Goal: Navigation & Orientation: Understand site structure

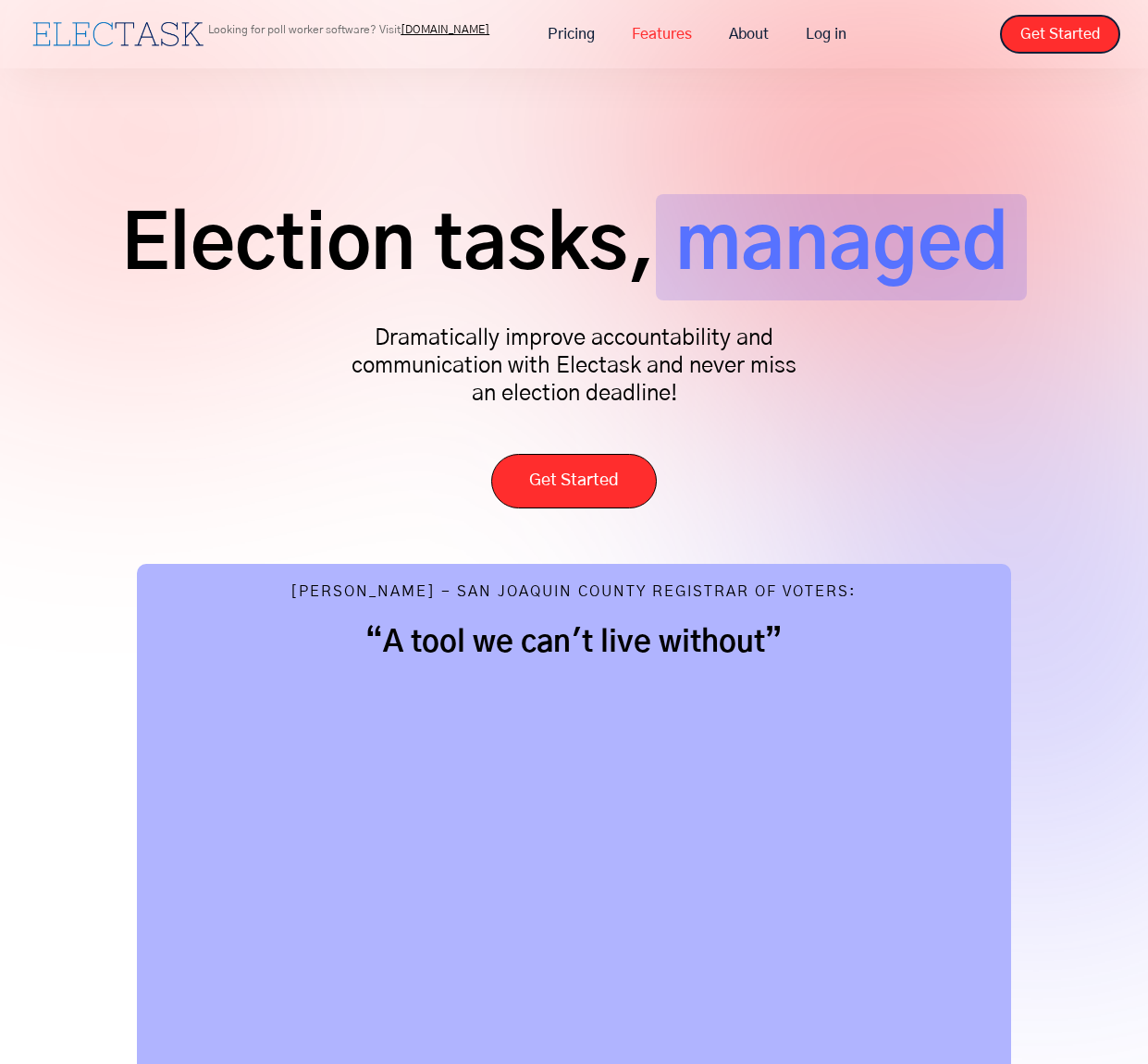
click at [661, 38] on link "Features" at bounding box center [661, 34] width 98 height 39
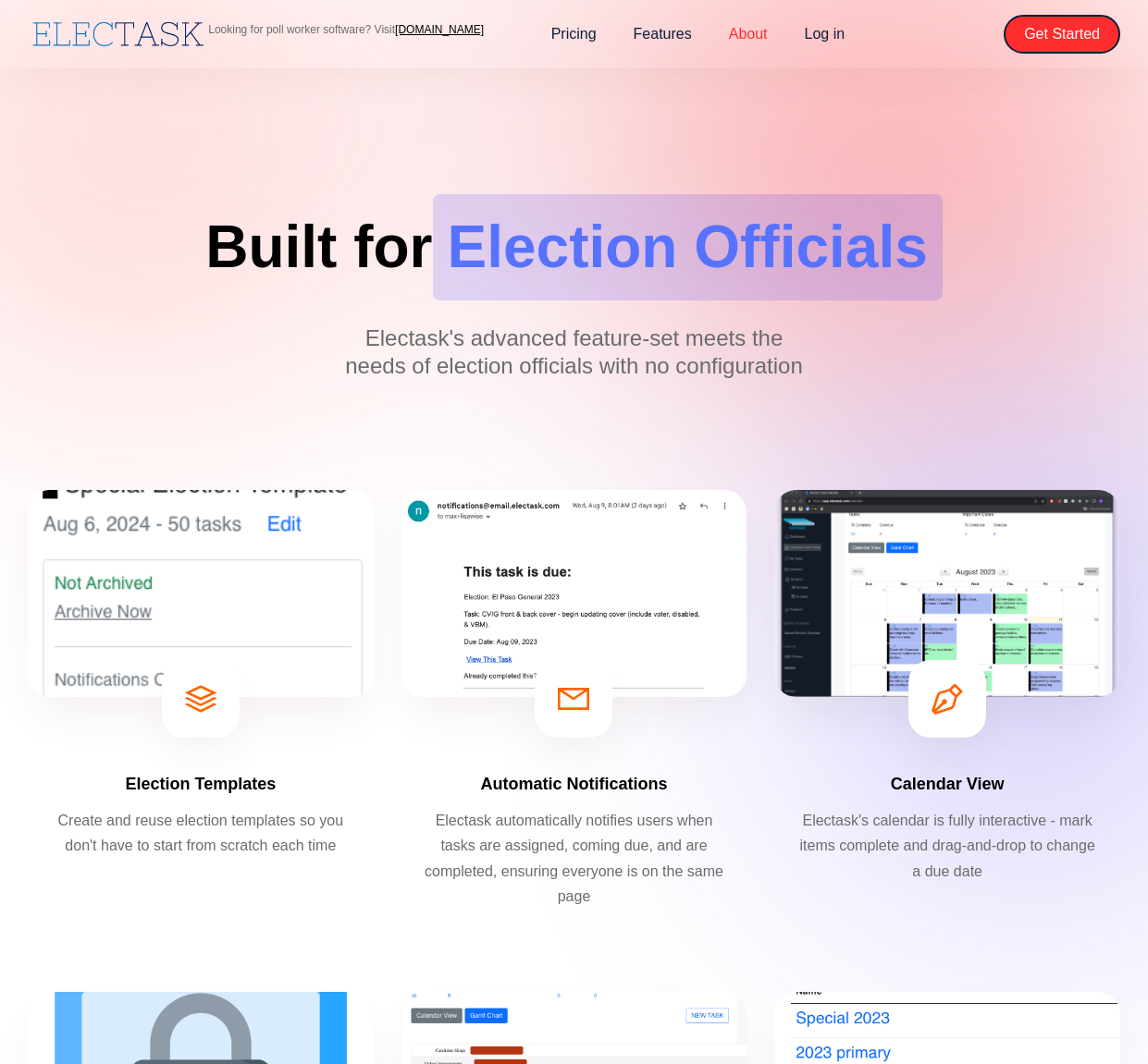
click at [749, 34] on link "About" at bounding box center [748, 34] width 76 height 39
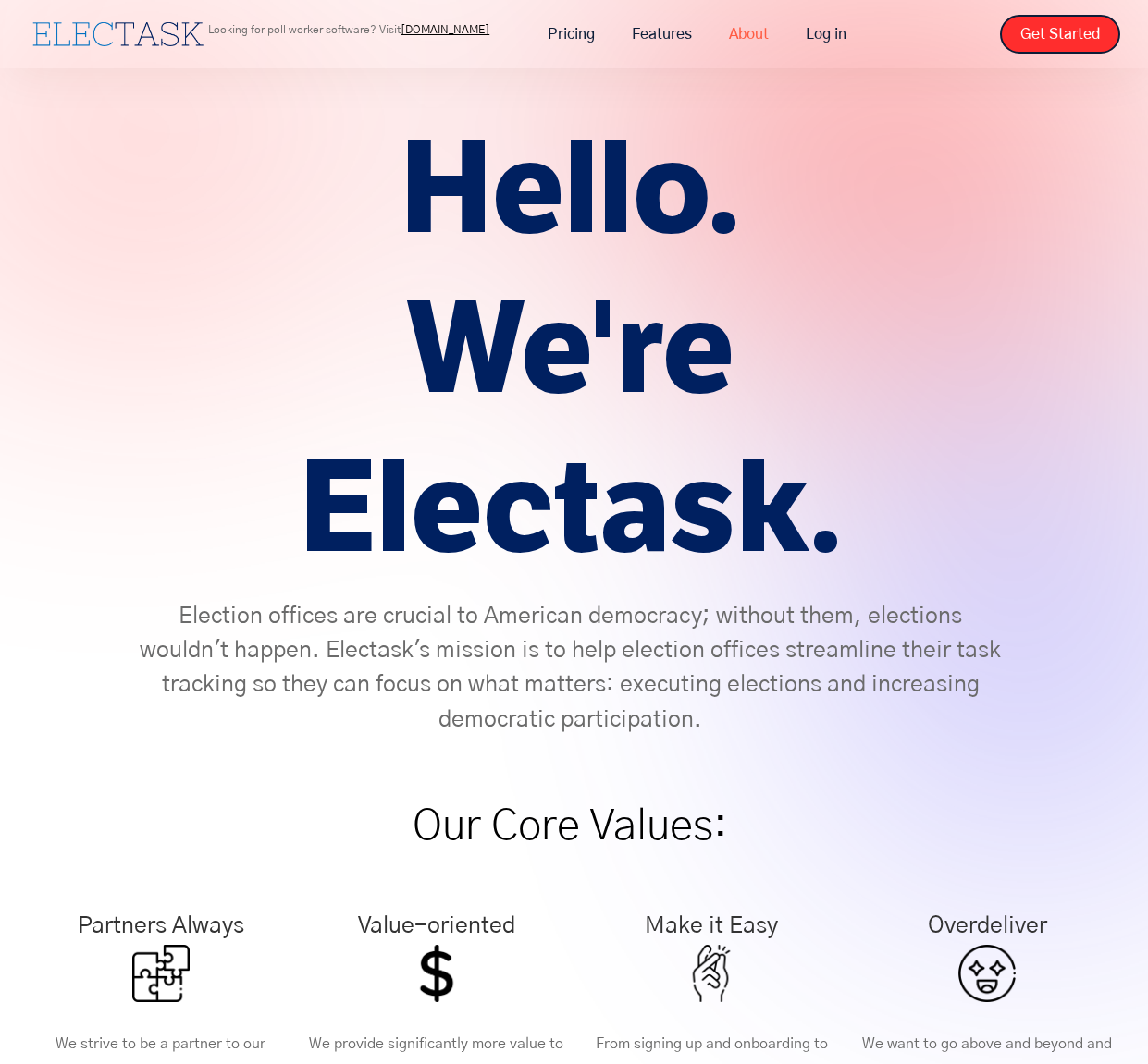
click at [750, 26] on link "About" at bounding box center [748, 34] width 76 height 39
click at [748, 31] on link "About" at bounding box center [748, 34] width 76 height 39
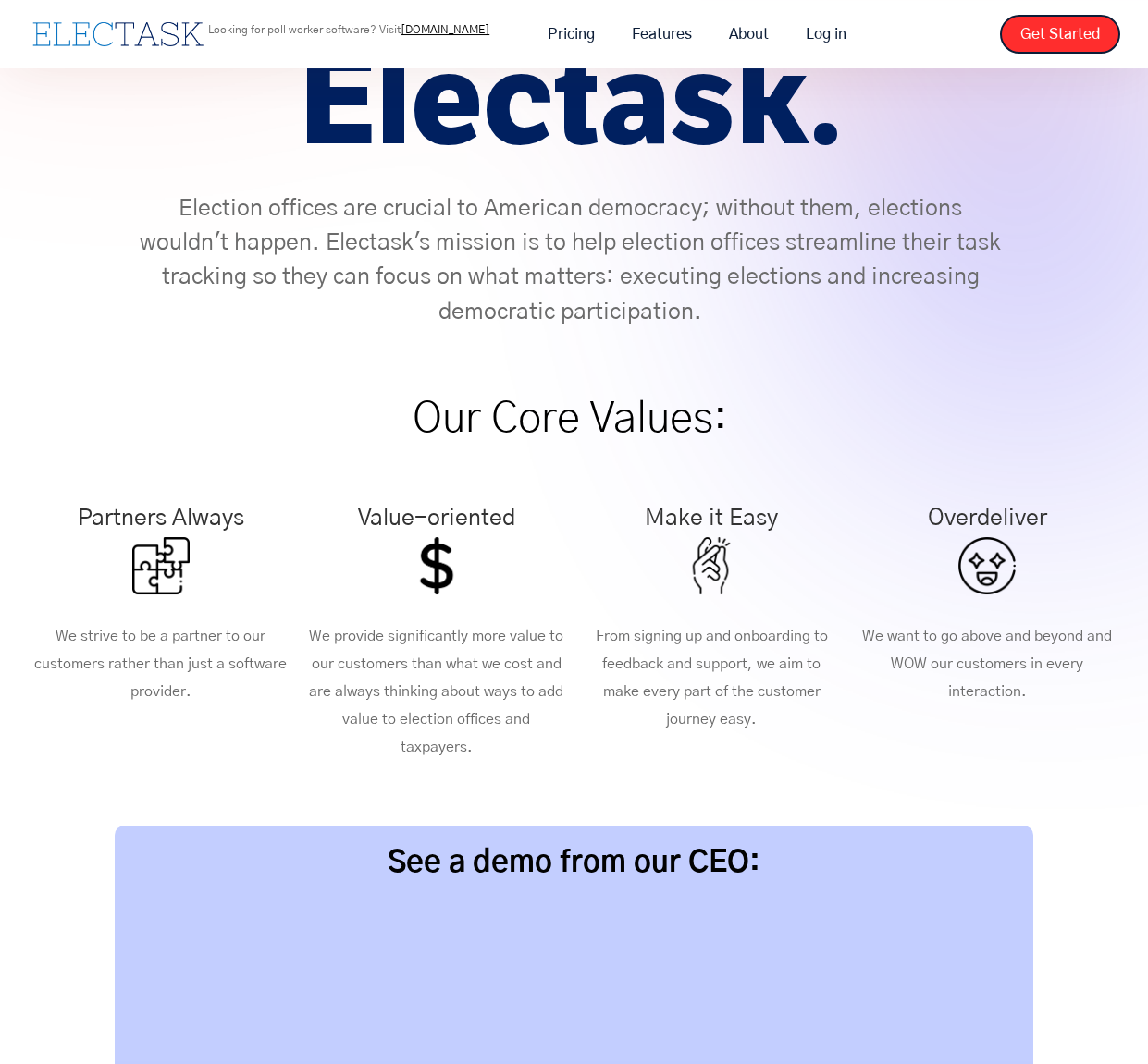
scroll to position [943, 0]
